Goal: Navigation & Orientation: Find specific page/section

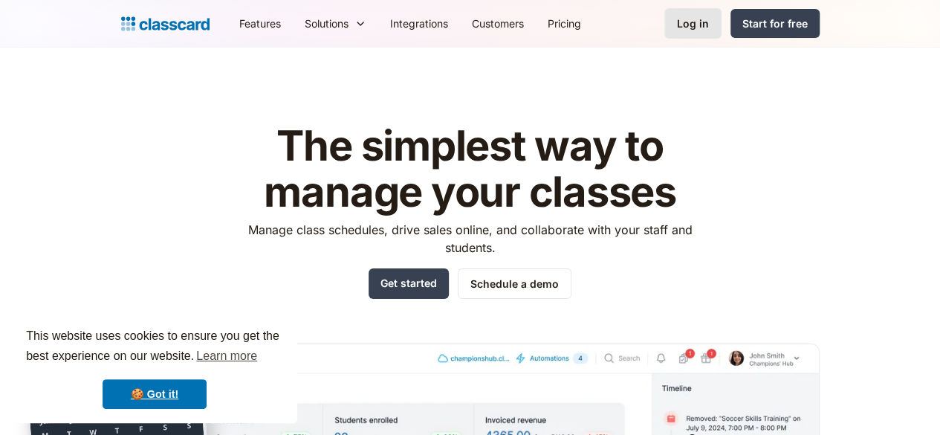
click at [709, 17] on div "Log in" at bounding box center [693, 24] width 32 height 16
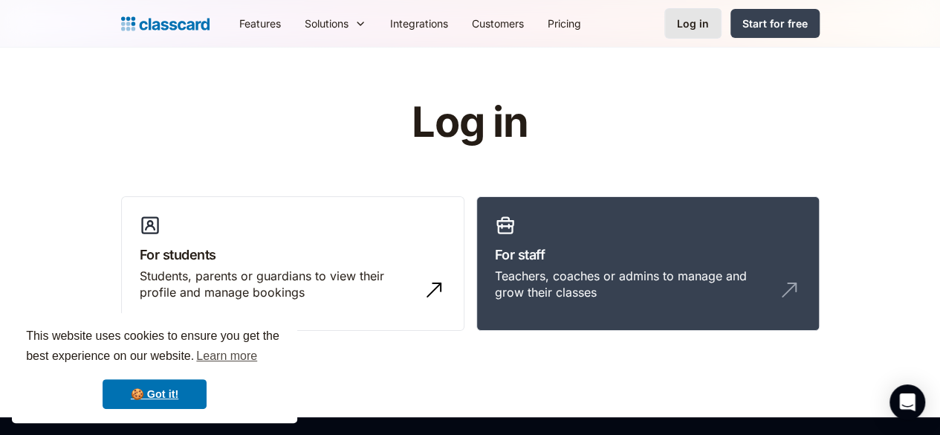
click at [709, 24] on div "Log in" at bounding box center [693, 24] width 32 height 16
click at [427, 266] on link "For students Students, parents or guardians to view their profile and manage bo…" at bounding box center [292, 263] width 343 height 135
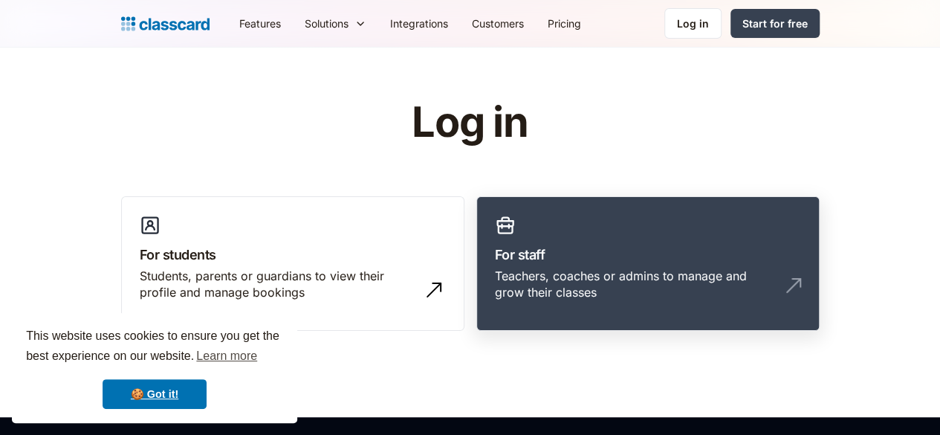
click at [569, 279] on div "Teachers, coaches or admins to manage and grow their classes" at bounding box center [633, 284] width 276 height 33
